Goal: Entertainment & Leisure: Consume media (video, audio)

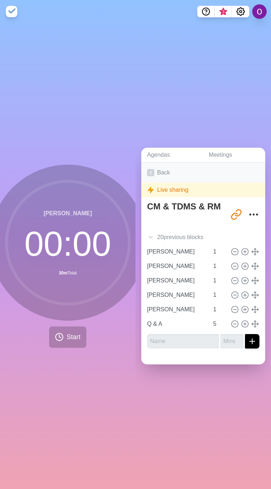
click at [150, 176] on link "Back" at bounding box center [203, 173] width 124 height 20
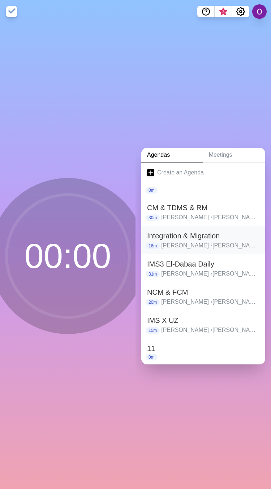
click at [173, 241] on p "[PERSON_NAME] • [PERSON_NAME] • [PERSON_NAME] • [PERSON_NAME] • [PERSON_NAME] •…" at bounding box center [210, 245] width 98 height 9
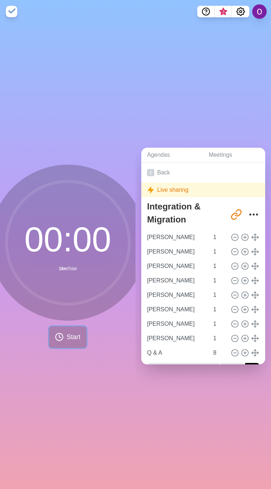
click at [66, 334] on span "Start" at bounding box center [73, 337] width 14 height 10
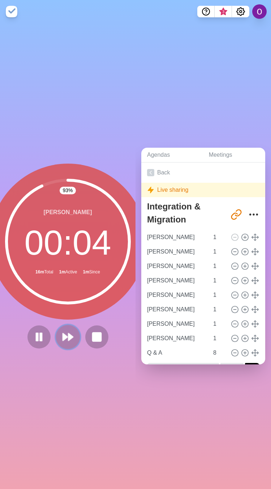
click at [68, 334] on polygon at bounding box center [70, 336] width 5 height 7
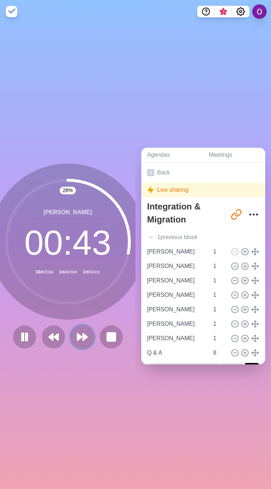
click at [81, 336] on icon at bounding box center [82, 337] width 12 height 12
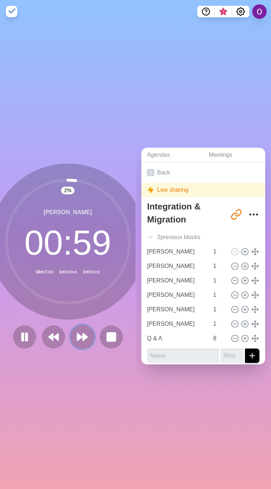
click at [81, 336] on icon at bounding box center [82, 337] width 12 height 12
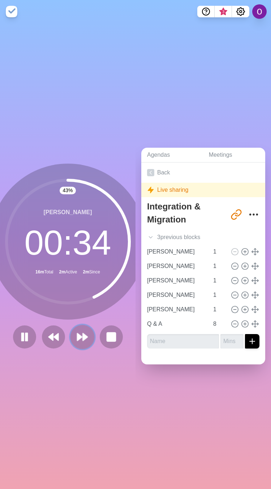
click at [83, 334] on polygon at bounding box center [85, 336] width 5 height 7
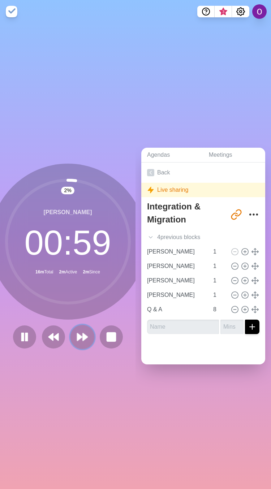
click at [83, 334] on polygon at bounding box center [85, 336] width 5 height 7
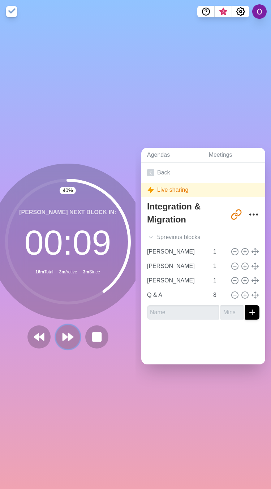
click at [62, 334] on icon at bounding box center [68, 337] width 12 height 12
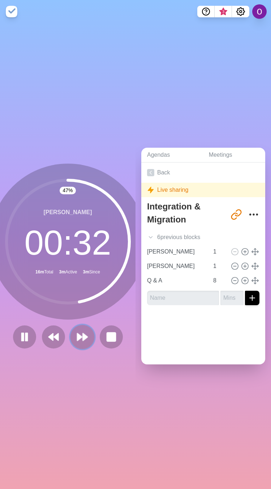
click at [77, 333] on polygon at bounding box center [79, 336] width 5 height 7
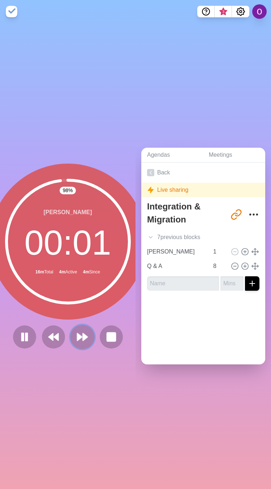
click at [82, 335] on icon at bounding box center [82, 337] width 12 height 12
